Goal: Information Seeking & Learning: Learn about a topic

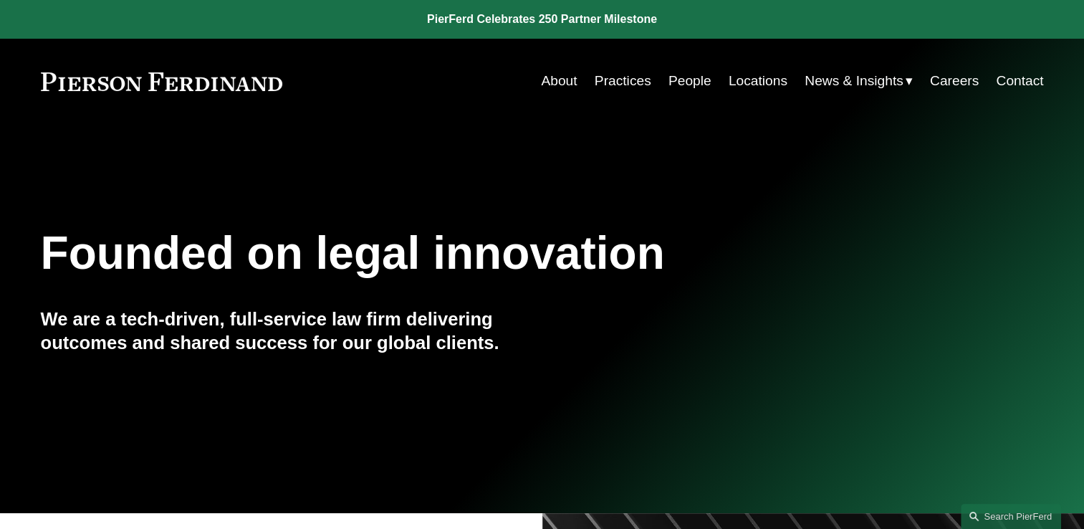
click at [766, 80] on link "Locations" at bounding box center [758, 80] width 59 height 27
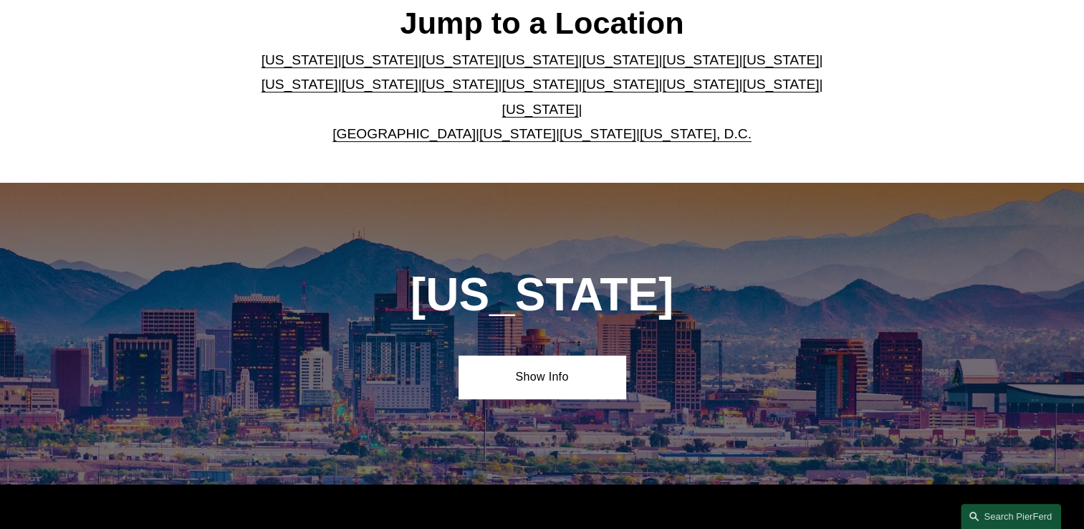
scroll to position [463, 0]
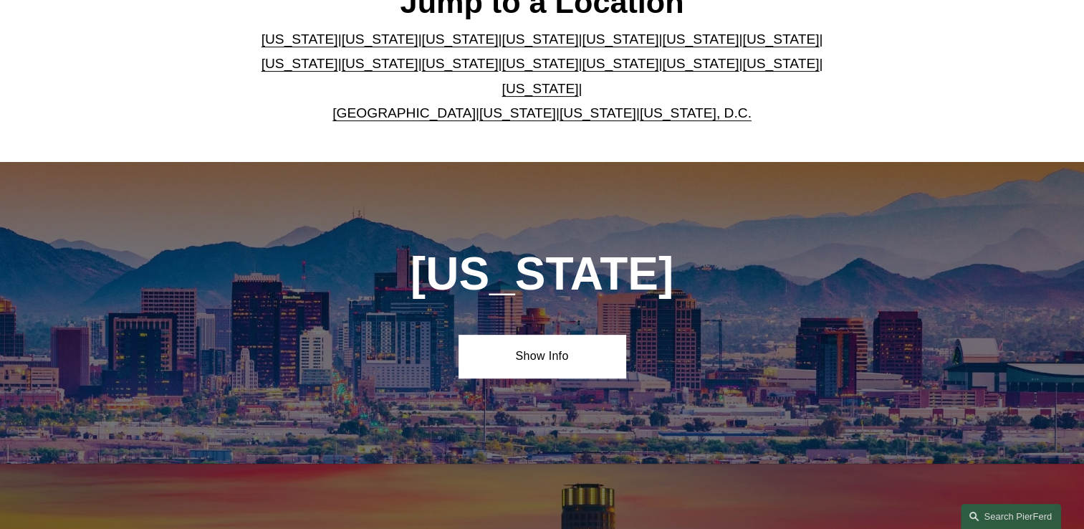
click at [579, 81] on link "Texas" at bounding box center [540, 88] width 77 height 15
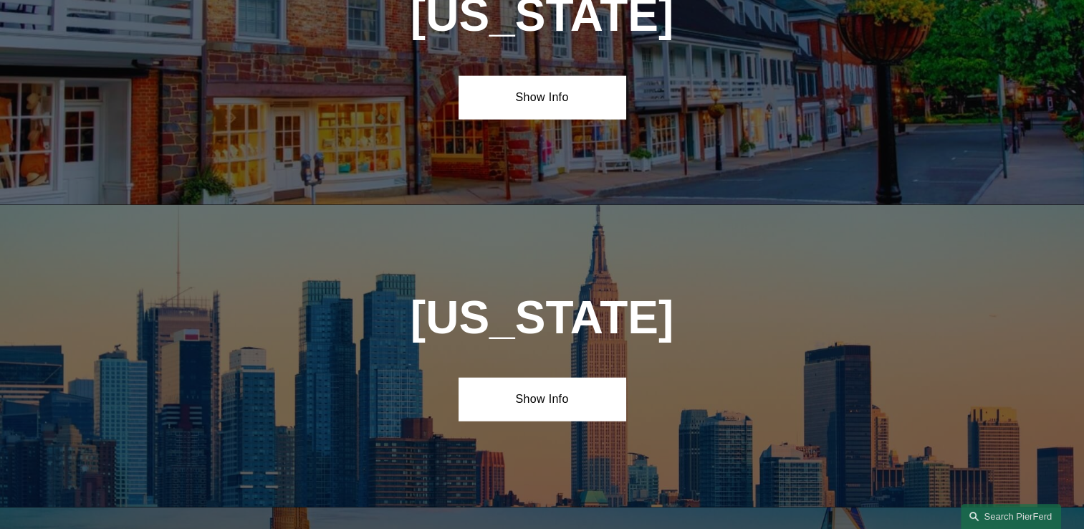
scroll to position [4840, 0]
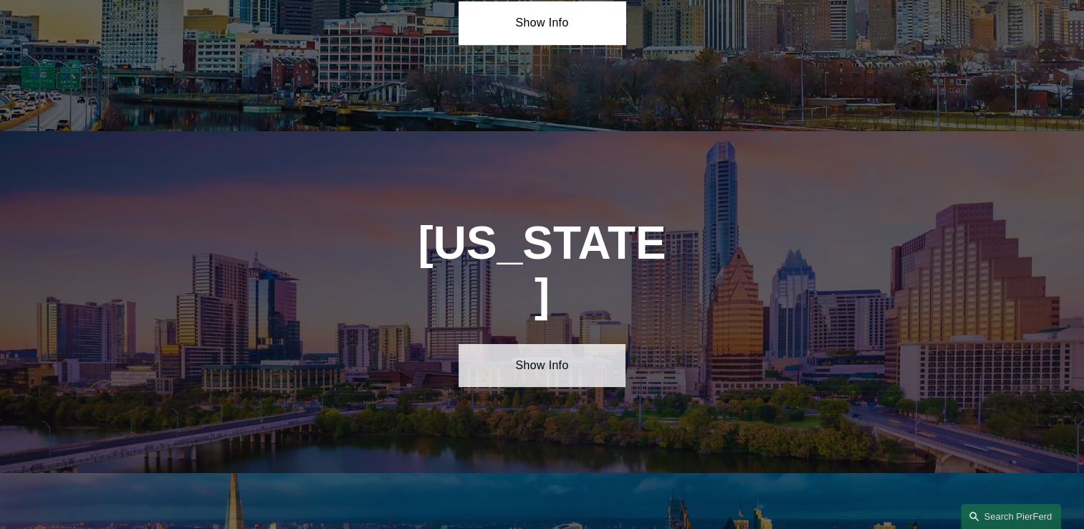
click at [555, 344] on link "Show Info" at bounding box center [542, 365] width 167 height 43
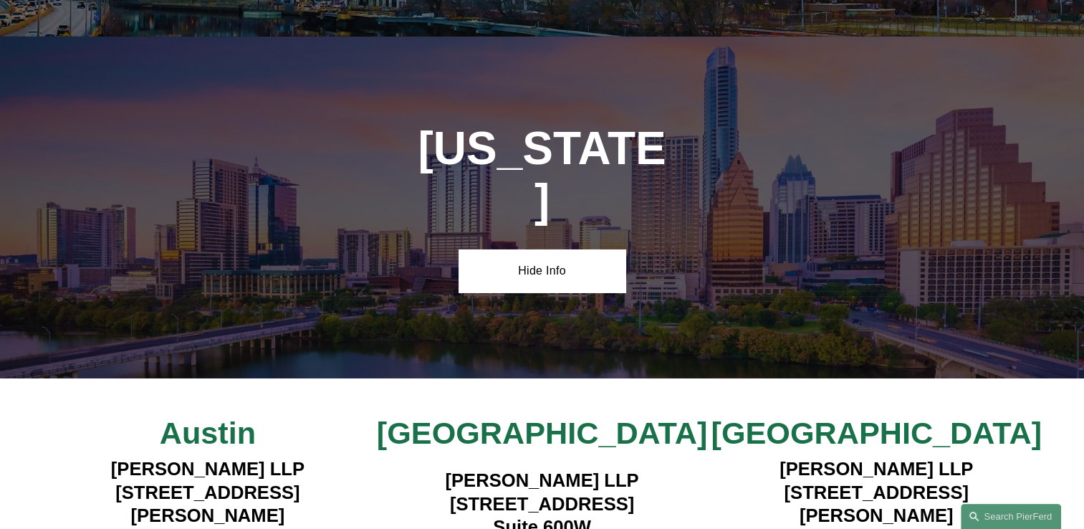
scroll to position [4945, 0]
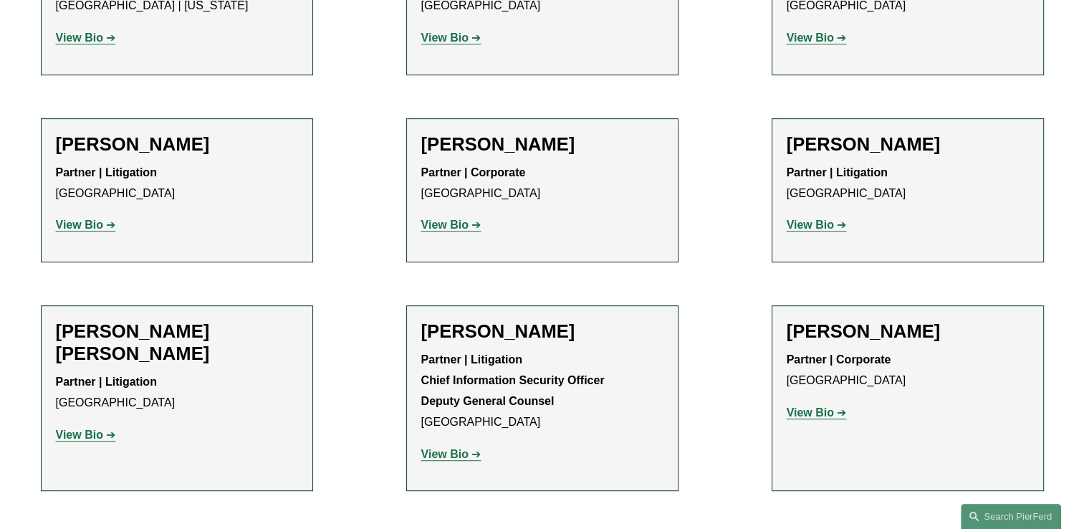
scroll to position [263, 0]
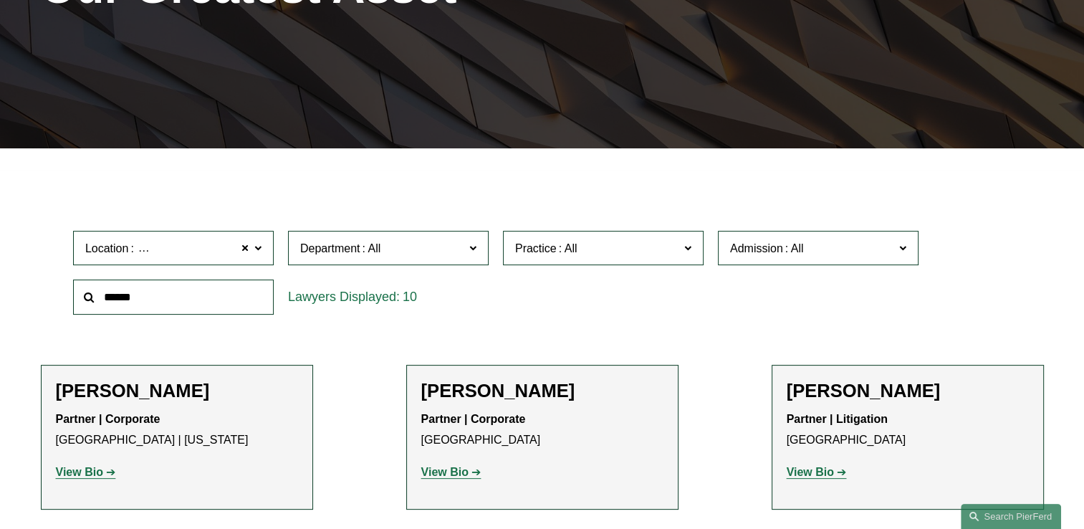
click at [474, 248] on span at bounding box center [472, 247] width 7 height 19
click at [0, 0] on link "Employment, Labor, and Benefits" at bounding box center [0, 0] width 0 height 0
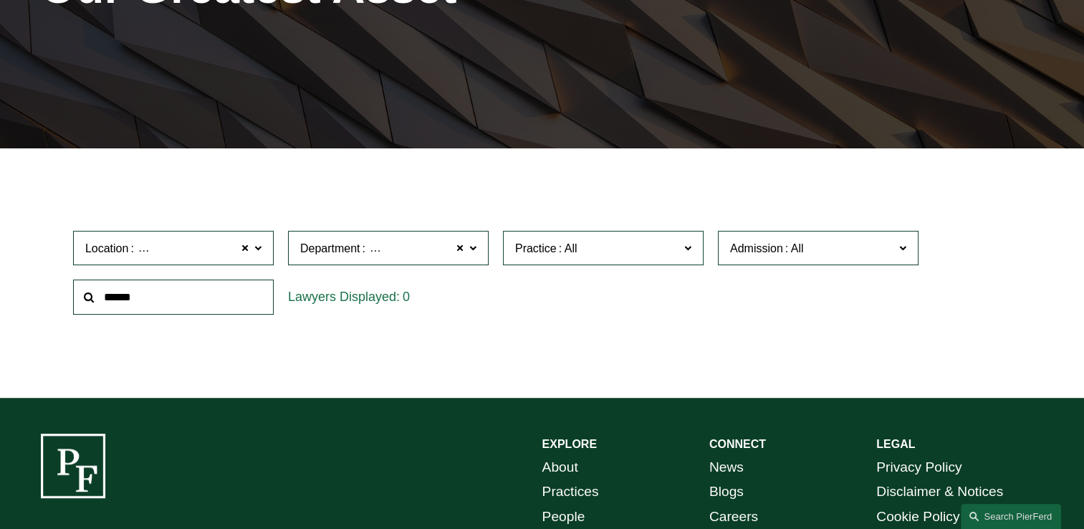
click at [686, 248] on span at bounding box center [687, 247] width 7 height 19
click at [0, 0] on link "Employment and Labor" at bounding box center [0, 0] width 0 height 0
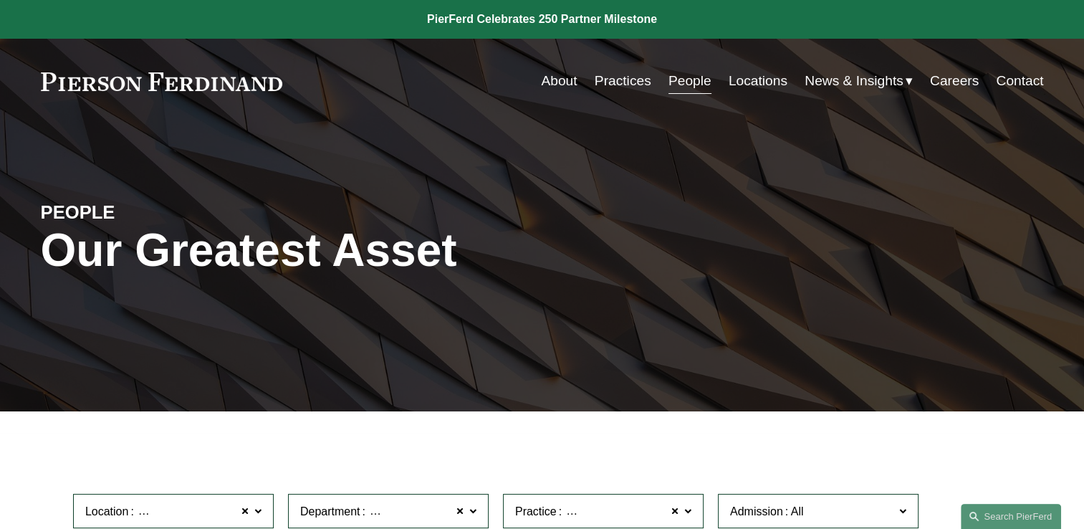
click at [612, 82] on link "Practices" at bounding box center [623, 80] width 57 height 27
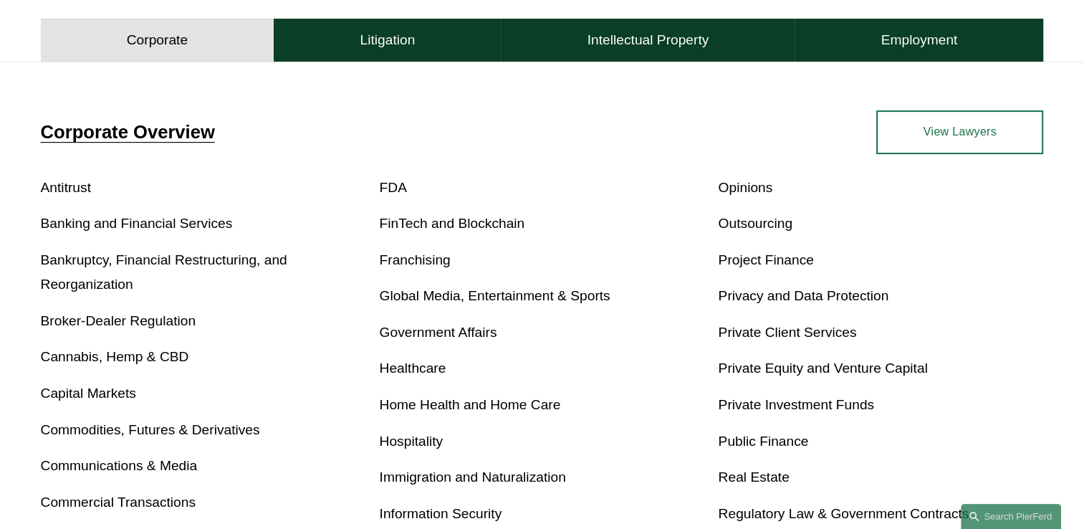
scroll to position [926, 0]
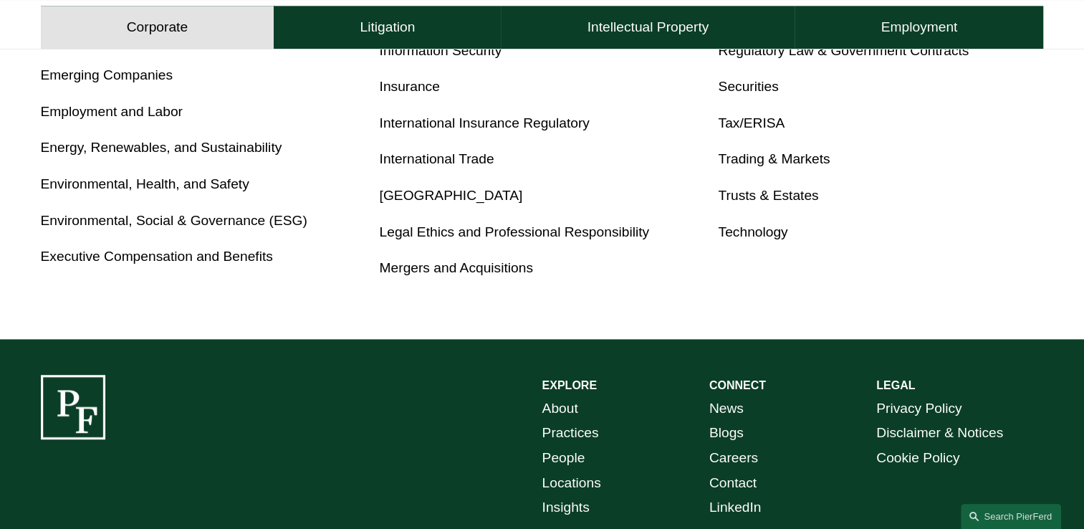
click at [102, 112] on link "Employment and Labor" at bounding box center [112, 111] width 142 height 15
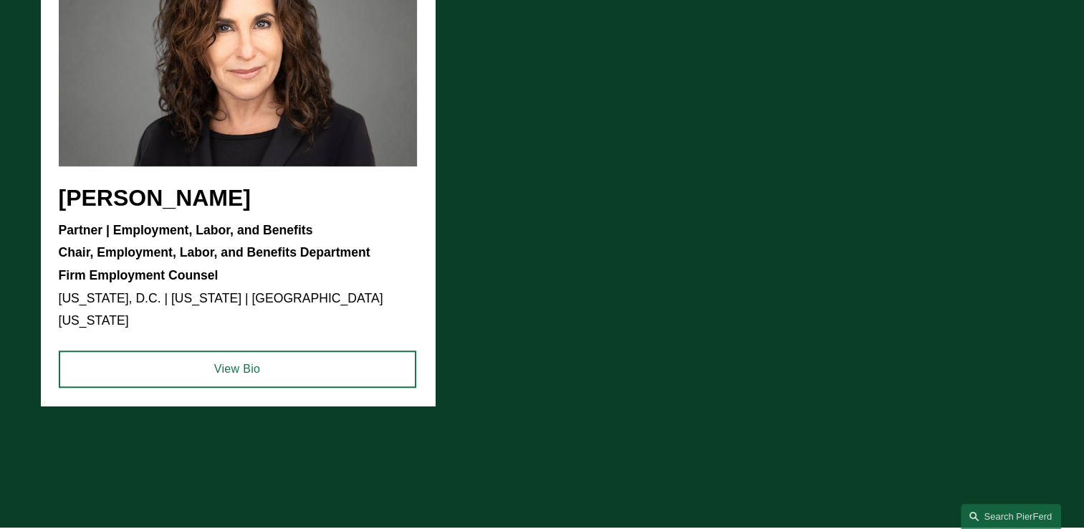
scroll to position [1226, 0]
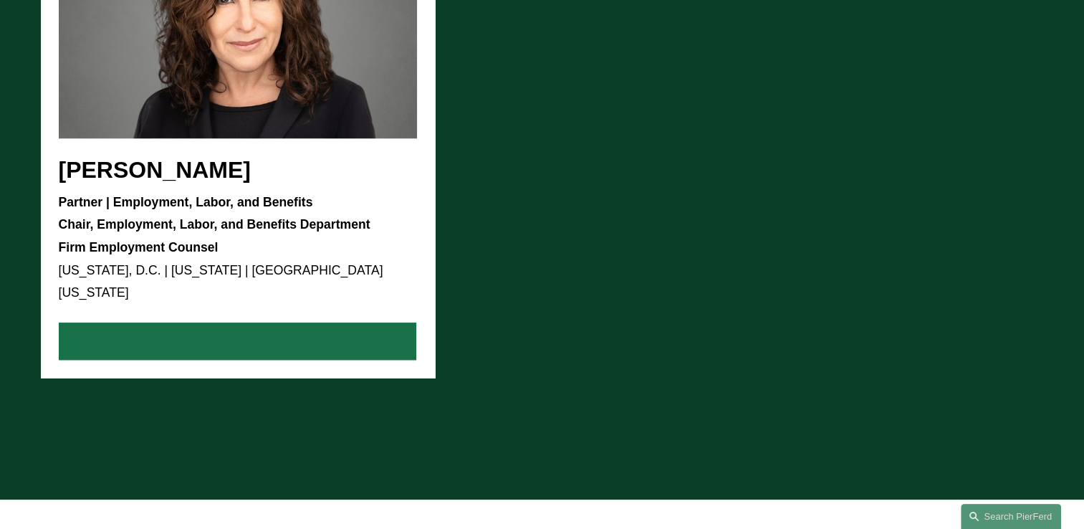
click at [255, 323] on link "View Bio" at bounding box center [238, 340] width 358 height 37
